Goal: Navigation & Orientation: Find specific page/section

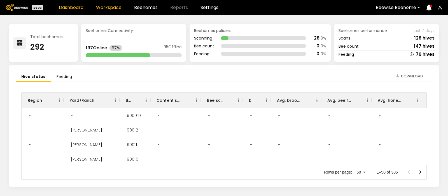
click at [114, 5] on link "Workspace" at bounding box center [109, 7] width 26 height 4
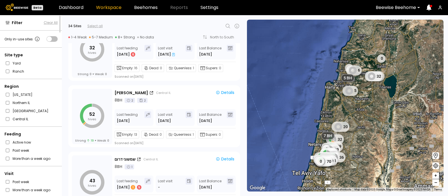
scroll to position [1757, 0]
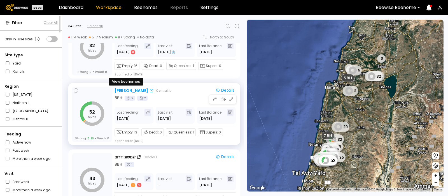
click at [124, 90] on div "יצחקי פקאן" at bounding box center [132, 91] width 34 height 6
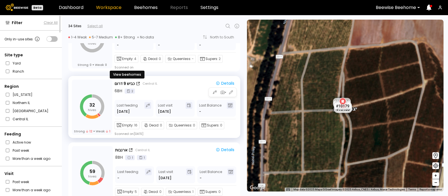
scroll to position [467, 0]
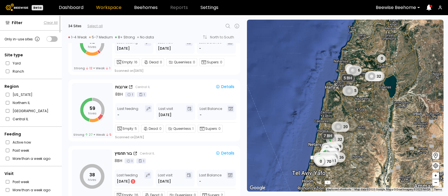
scroll to position [499, 0]
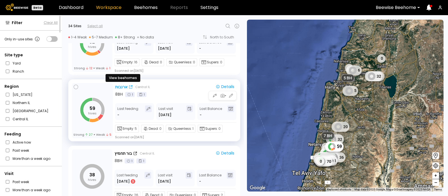
click at [119, 85] on div "ארנבות" at bounding box center [121, 87] width 12 height 6
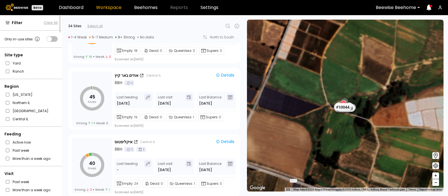
scroll to position [1573, 0]
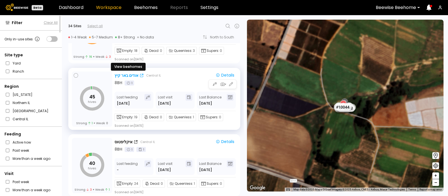
click at [129, 75] on div "אודים באר קיץ" at bounding box center [127, 76] width 24 height 6
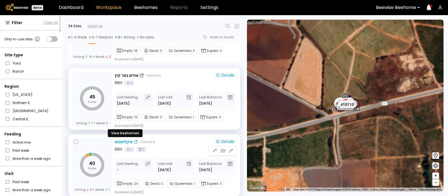
click at [123, 140] on div "איקליפטוס" at bounding box center [124, 142] width 18 height 6
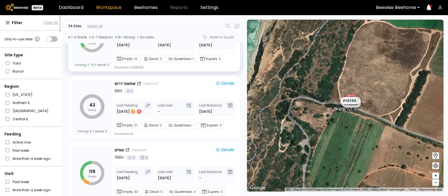
scroll to position [1841, 0]
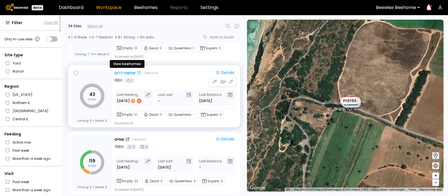
click at [123, 71] on div "שמשוני דרום" at bounding box center [125, 73] width 21 height 6
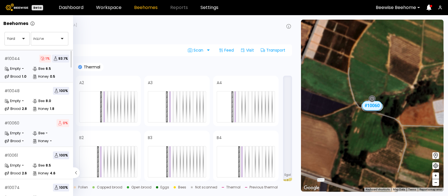
click at [23, 60] on div "# 10044 1 % 93.1 %" at bounding box center [36, 59] width 65 height 8
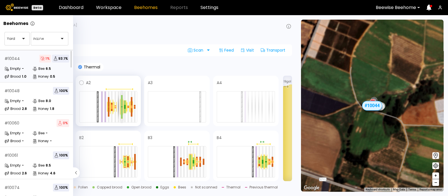
click at [122, 104] on div at bounding box center [122, 100] width 2 height 11
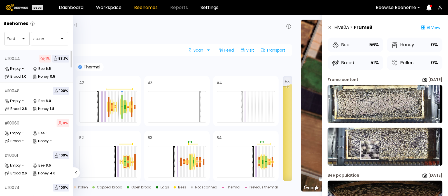
click at [370, 150] on img at bounding box center [385, 147] width 115 height 38
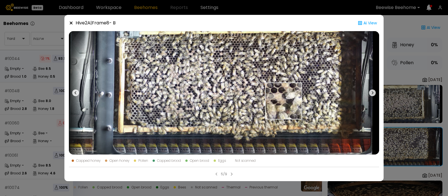
click at [284, 101] on img at bounding box center [224, 92] width 311 height 123
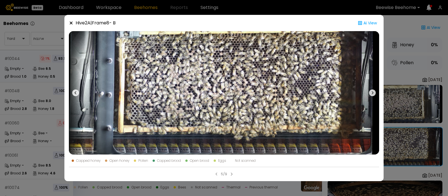
click at [71, 22] on icon at bounding box center [71, 23] width 3 height 3
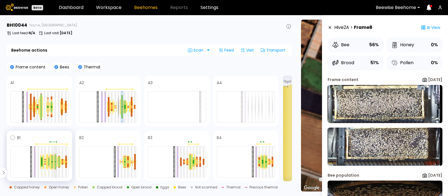
click at [56, 160] on div at bounding box center [56, 157] width 2 height 7
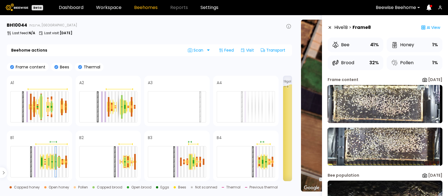
click at [163, 65] on div "Frame content Bees Thermal" at bounding box center [150, 67] width 286 height 8
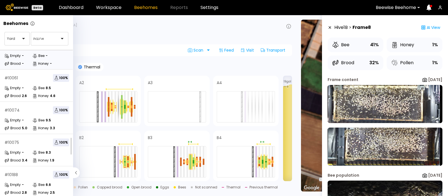
scroll to position [77, 0]
click at [27, 95] on div "Brood 2.6" at bounding box center [18, 96] width 28 height 6
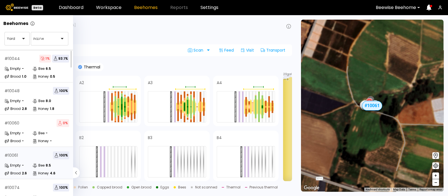
click at [28, 165] on div "Empty -" at bounding box center [18, 166] width 28 height 6
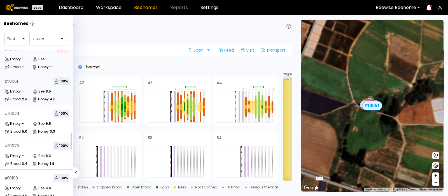
scroll to position [74, 0]
click at [27, 117] on div "# 10074 100 %" at bounding box center [36, 113] width 65 height 8
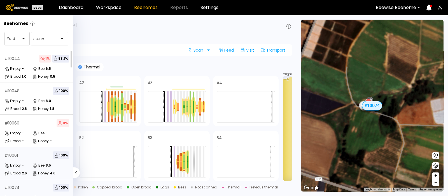
click at [14, 162] on div "# 10061 100 % Empty - Bee 8.5 Brood 2.6 Honey 4.6" at bounding box center [37, 163] width 74 height 32
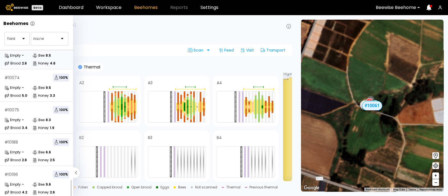
scroll to position [115, 0]
click at [25, 182] on div "Empty -" at bounding box center [18, 185] width 28 height 6
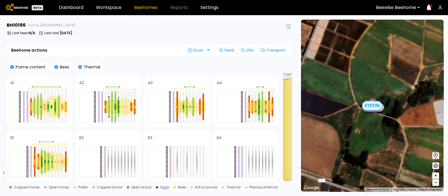
scroll to position [100, 0]
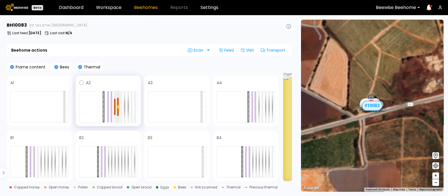
click at [117, 105] on div at bounding box center [118, 106] width 2 height 2
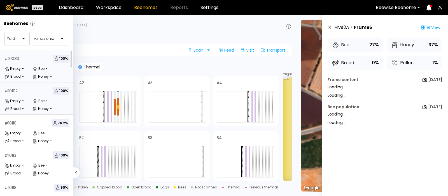
click at [20, 95] on div "# 10102 100 % Empty - Bee - Brood - Honey -" at bounding box center [37, 98] width 74 height 32
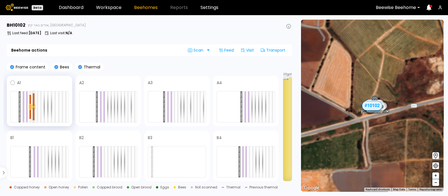
click at [33, 105] on div at bounding box center [34, 99] width 2 height 13
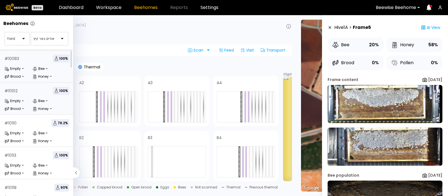
click at [22, 64] on div "# 10083 100 % Empty - Bee - Brood - Honey -" at bounding box center [37, 66] width 74 height 32
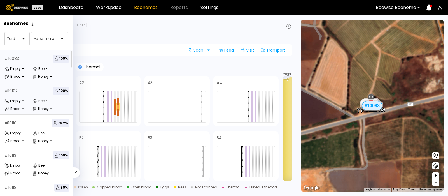
click at [20, 96] on div "# 10102 100 % Empty - Bee - Brood - Honey -" at bounding box center [37, 98] width 74 height 32
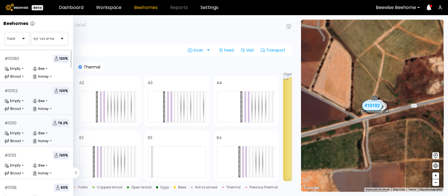
click at [27, 132] on div "Empty -" at bounding box center [18, 133] width 28 height 6
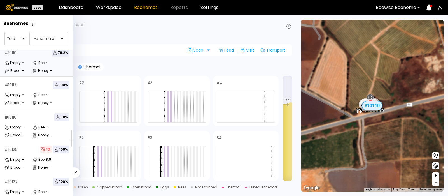
scroll to position [78, 0]
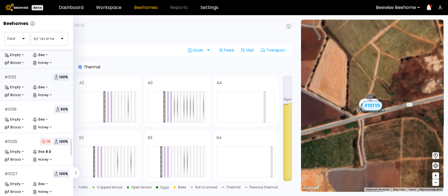
click at [29, 76] on div "# 10113 100 %" at bounding box center [36, 77] width 65 height 8
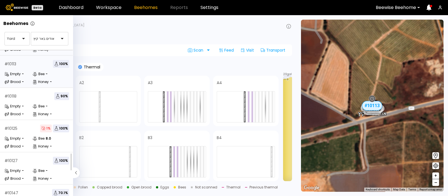
scroll to position [115, 0]
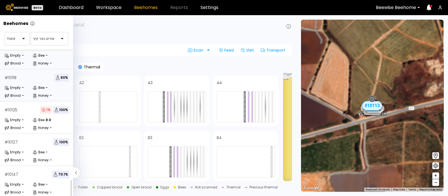
click at [20, 85] on div "Empty" at bounding box center [12, 88] width 16 height 6
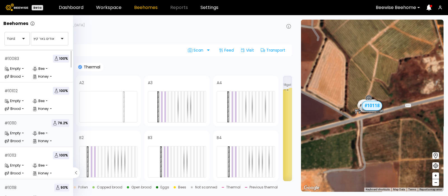
scroll to position [115, 0]
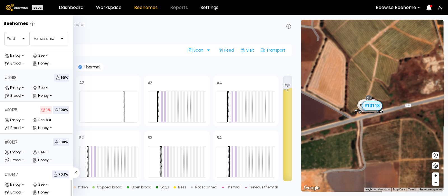
click at [15, 149] on div "Empty" at bounding box center [12, 152] width 16 height 6
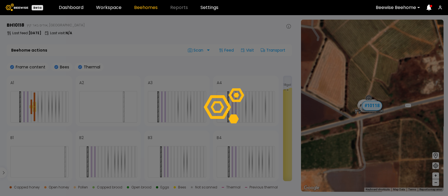
scroll to position [100, 0]
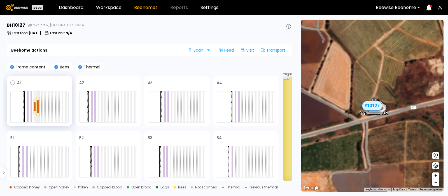
click at [38, 108] on div at bounding box center [38, 110] width 2 height 6
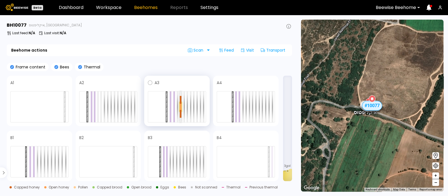
click at [180, 107] on div at bounding box center [181, 108] width 2 height 3
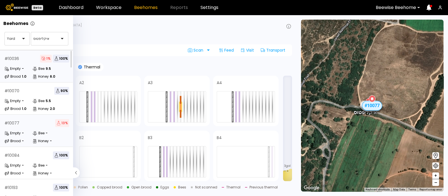
click at [24, 67] on div "Empty -" at bounding box center [18, 69] width 28 height 6
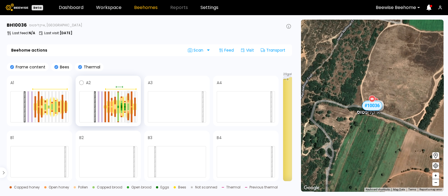
click at [128, 106] on div at bounding box center [129, 104] width 2 height 3
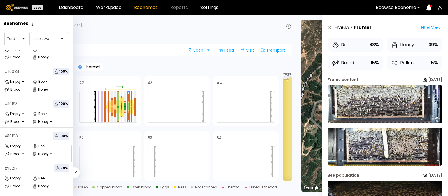
scroll to position [92, 0]
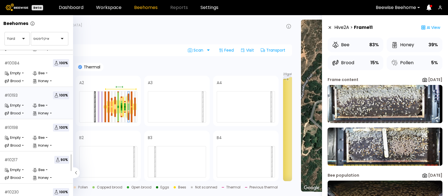
click at [16, 105] on div "Empty" at bounding box center [12, 106] width 16 height 6
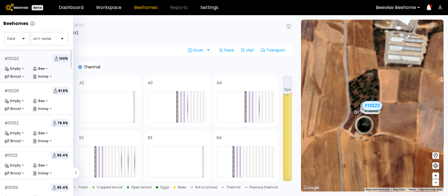
click at [39, 63] on div "# 10023 100 % Empty - Bee - Brood - Honey -" at bounding box center [37, 66] width 74 height 32
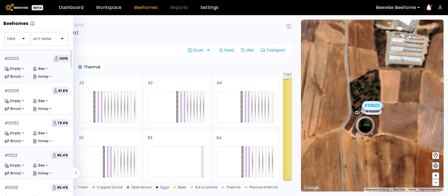
click at [34, 160] on div "# 10122 85.4 % Empty - Bee - Brood - Honey -" at bounding box center [37, 163] width 74 height 32
